Goal: Find specific page/section: Find specific page/section

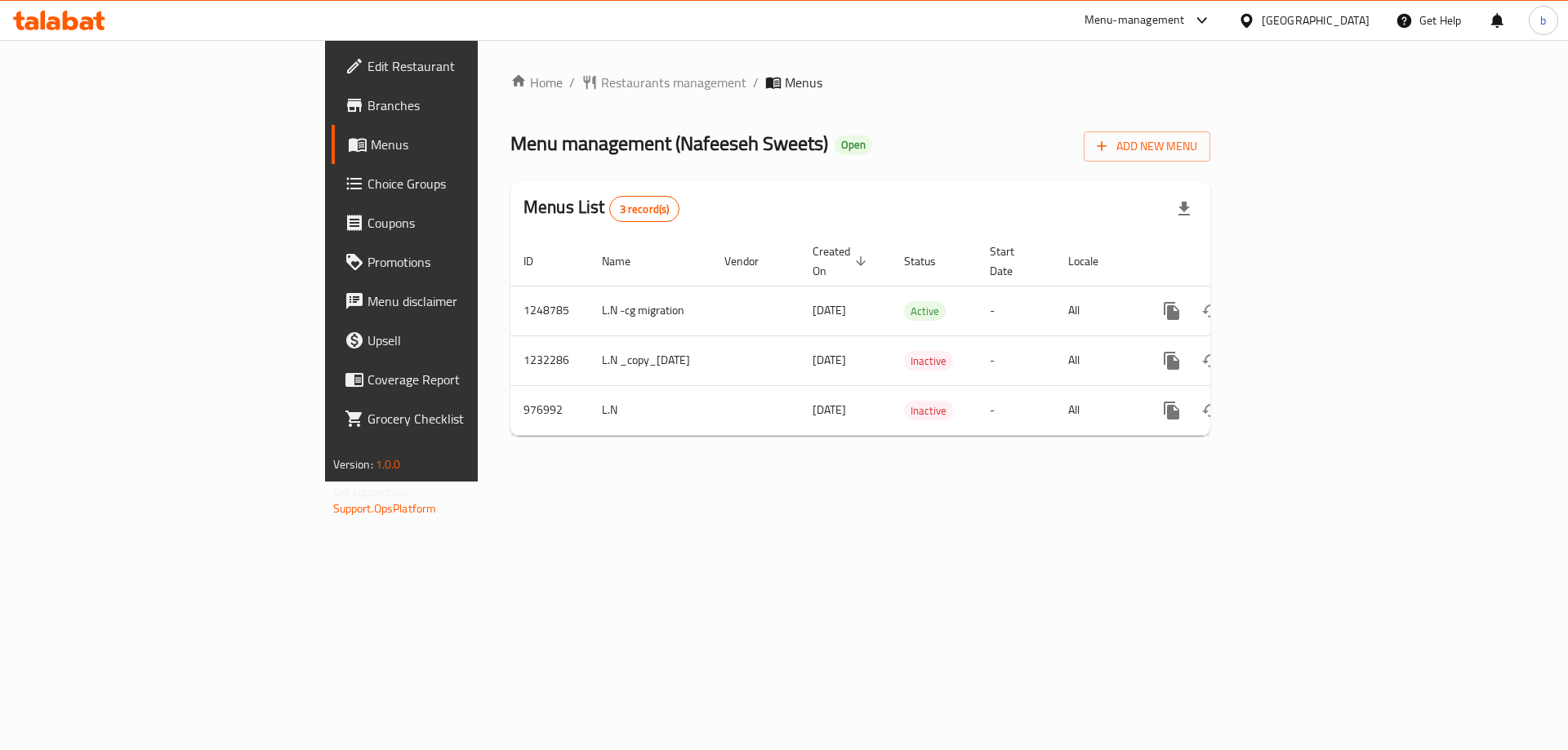
click at [85, 21] on icon at bounding box center [59, 20] width 92 height 20
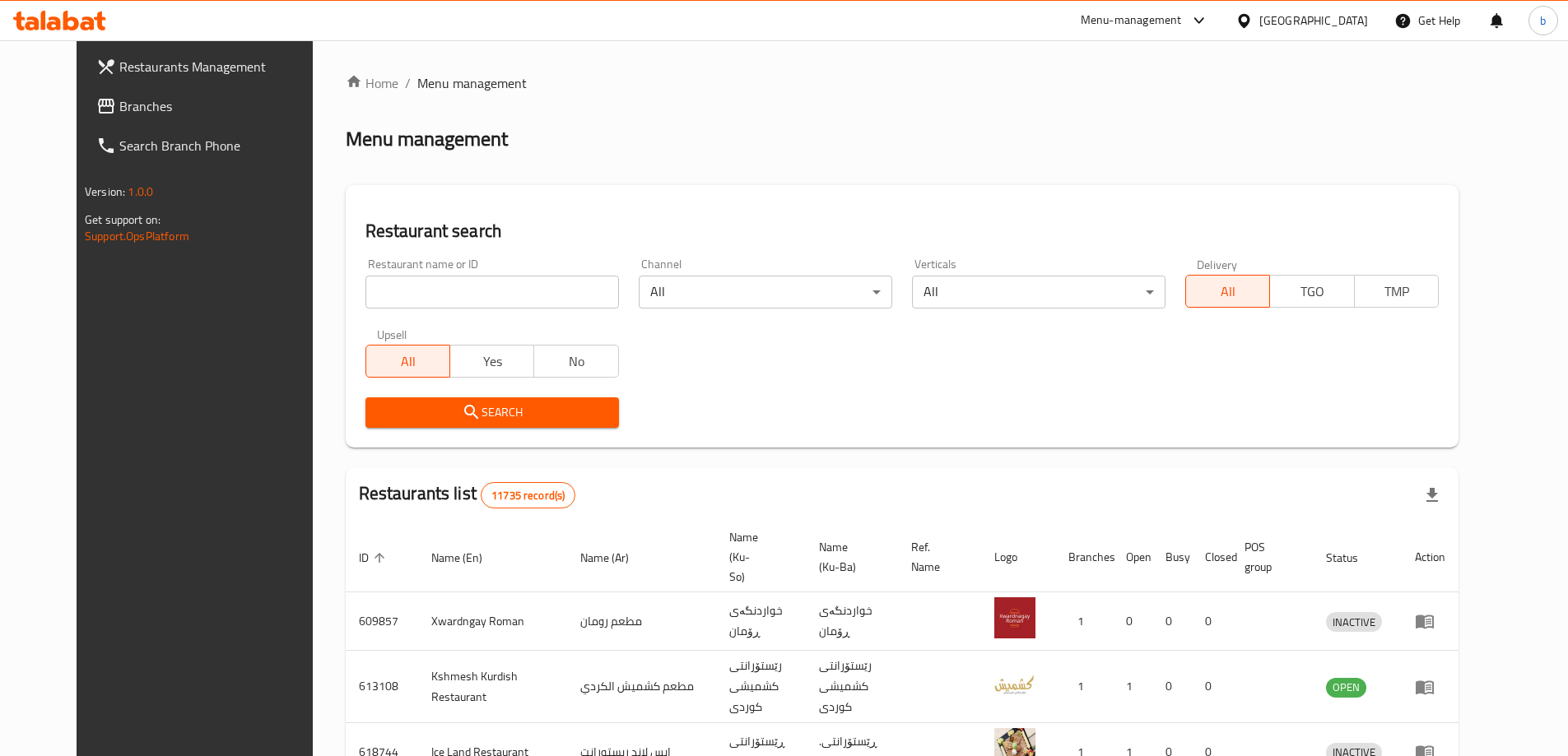
click at [76, 13] on icon at bounding box center [59, 20] width 93 height 20
